Goal: Task Accomplishment & Management: Use online tool/utility

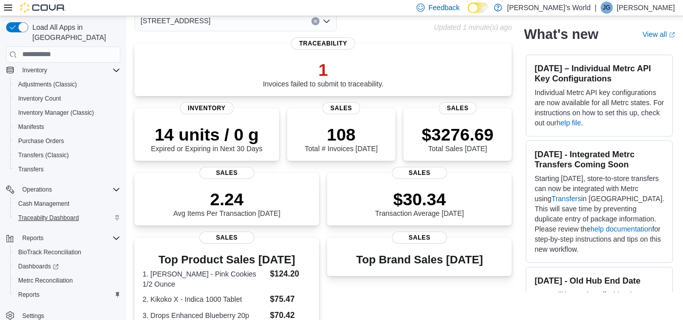
scroll to position [101, 0]
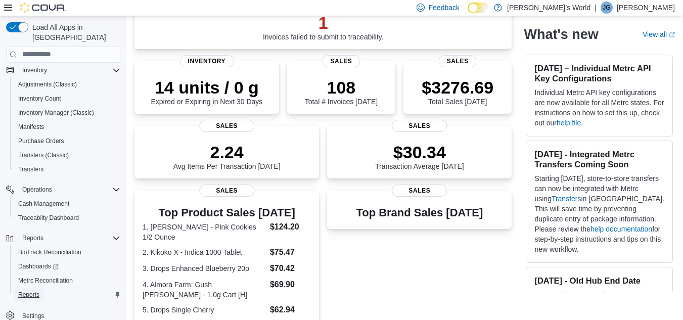
click at [38, 290] on span "Reports" at bounding box center [28, 294] width 21 height 8
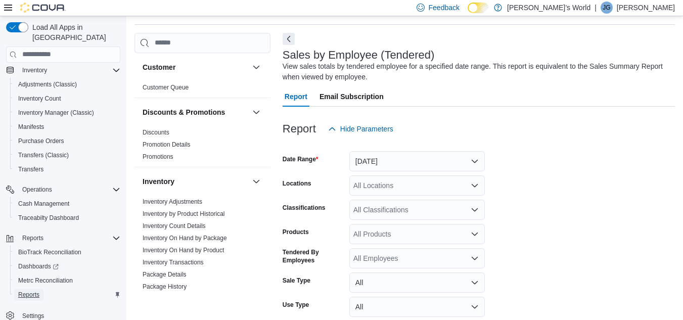
scroll to position [34, 0]
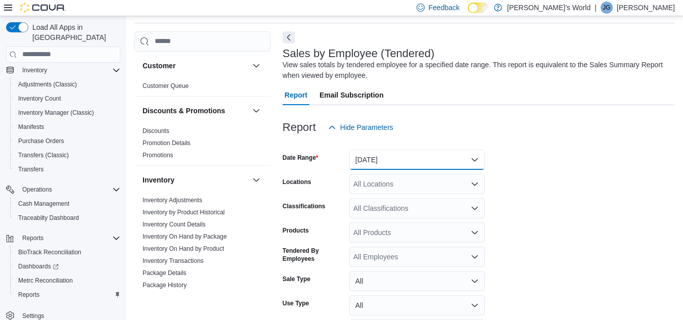
click at [399, 165] on button "[DATE]" at bounding box center [416, 160] width 135 height 20
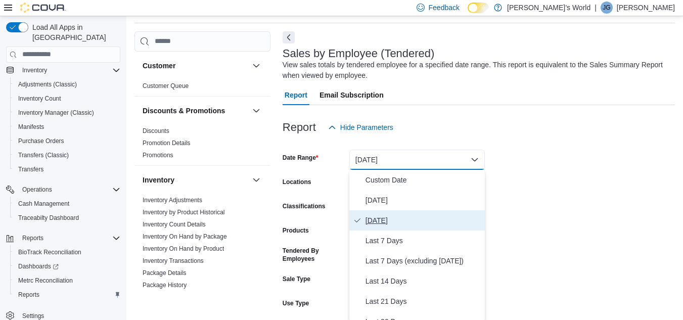
scroll to position [35, 0]
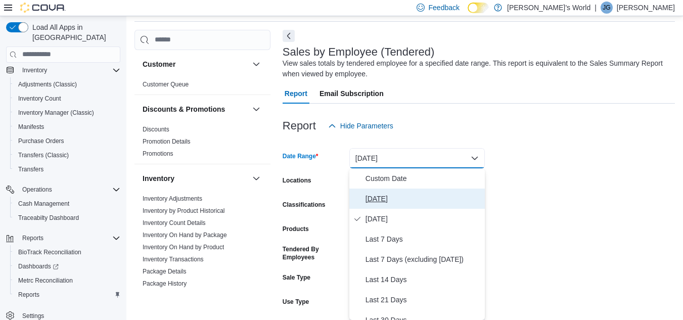
click at [375, 198] on span "[DATE]" at bounding box center [422, 198] width 115 height 12
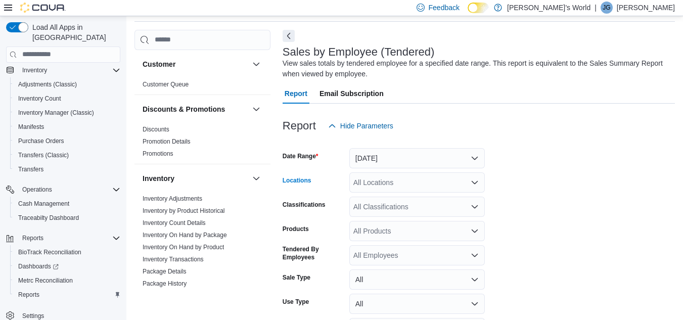
click at [388, 181] on div "All Locations" at bounding box center [416, 182] width 135 height 20
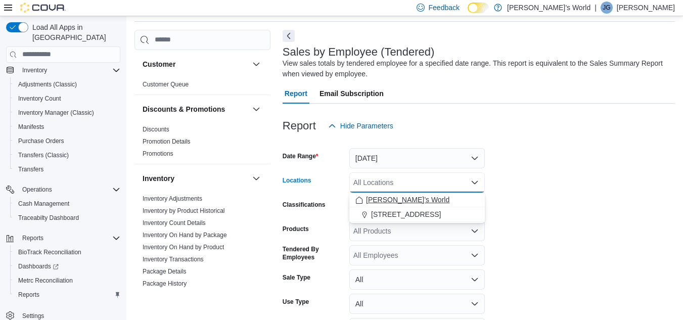
click at [383, 197] on span "[PERSON_NAME]’s World" at bounding box center [407, 199] width 83 height 10
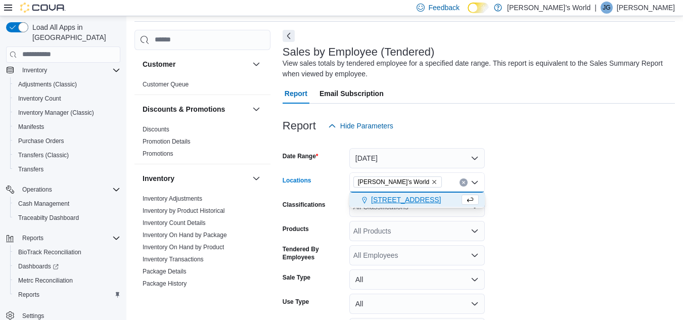
click at [383, 196] on span "[STREET_ADDRESS]" at bounding box center [406, 199] width 70 height 10
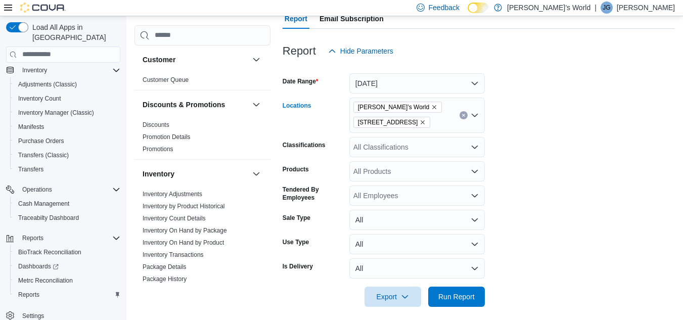
scroll to position [117, 0]
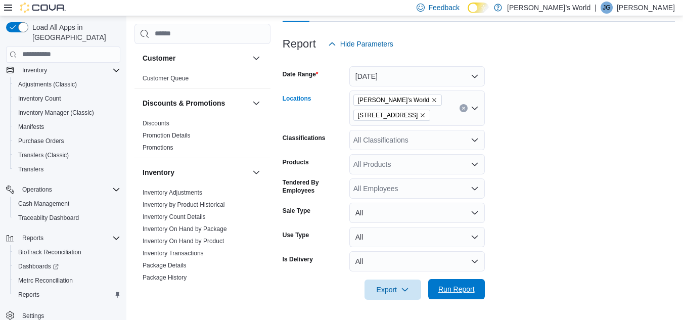
click at [451, 290] on span "Run Report" at bounding box center [456, 289] width 36 height 10
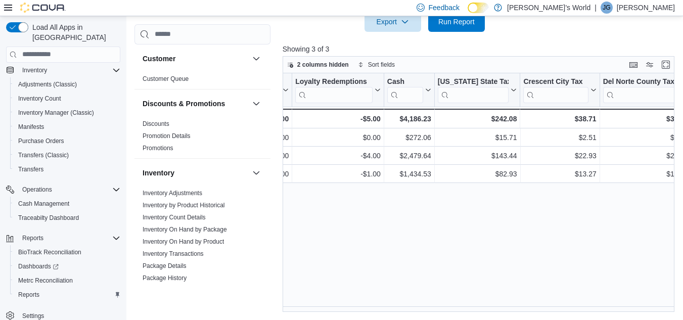
scroll to position [0, 1119]
